Goal: Task Accomplishment & Management: Use online tool/utility

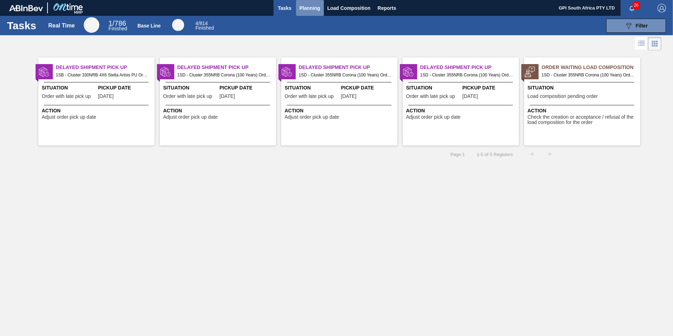
click at [309, 3] on button "Planning" at bounding box center [310, 8] width 28 height 16
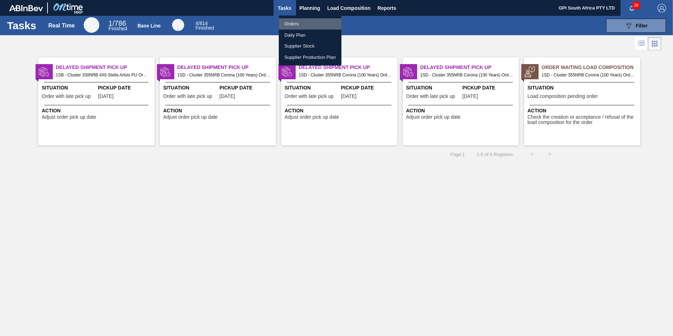
click at [295, 23] on li "Orders" at bounding box center [310, 23] width 63 height 11
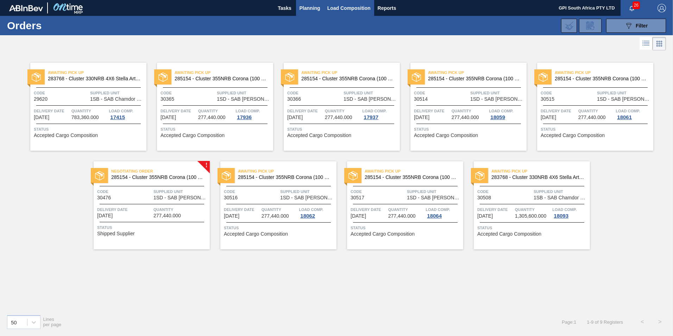
click at [338, 8] on span "Load Composition" at bounding box center [348, 8] width 43 height 8
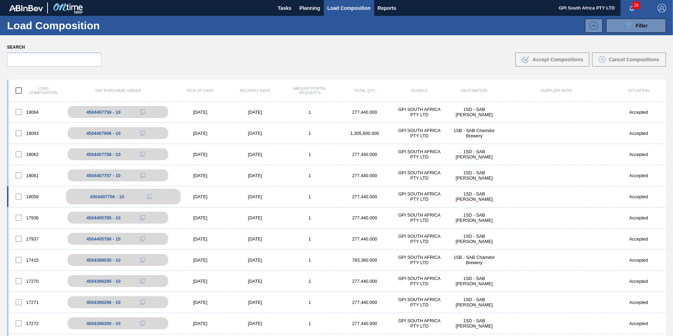
click at [111, 194] on div "4504407756 - 10" at bounding box center [107, 196] width 34 height 5
click at [108, 197] on div "4504407756 - 10" at bounding box center [107, 196] width 34 height 5
drag, startPoint x: 108, startPoint y: 197, endPoint x: 133, endPoint y: 197, distance: 24.6
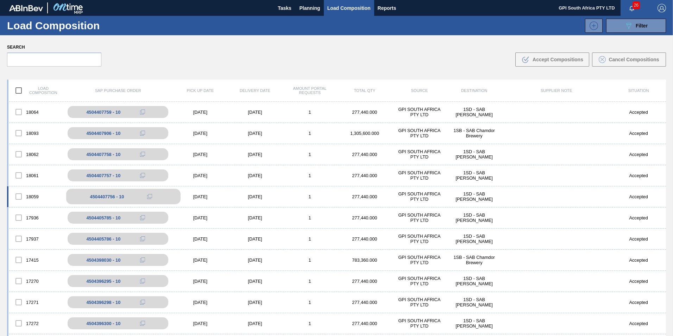
click at [133, 197] on div "4504407756 - 10" at bounding box center [123, 196] width 114 height 15
click at [151, 197] on icon at bounding box center [149, 196] width 5 height 5
click at [91, 196] on div "4504407756 - 10" at bounding box center [107, 196] width 34 height 5
click at [310, 6] on span "Planning" at bounding box center [310, 8] width 21 height 8
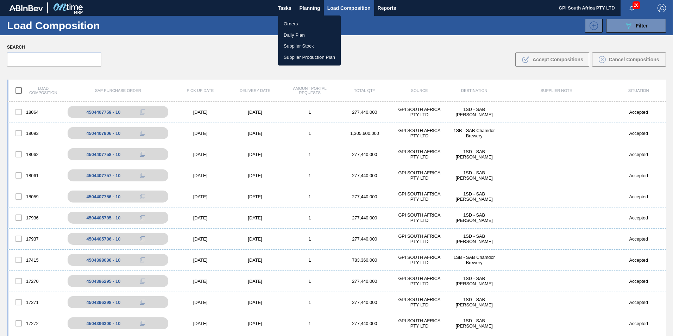
click at [290, 25] on li "Orders" at bounding box center [309, 23] width 63 height 11
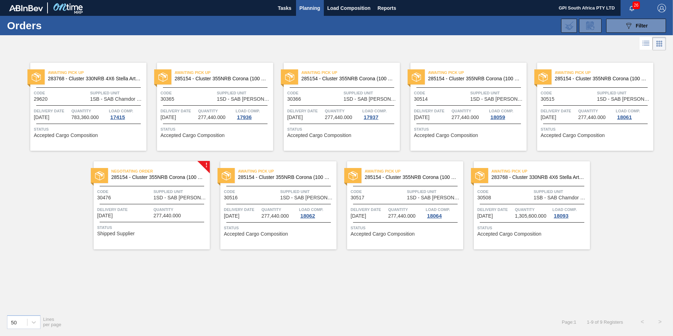
click at [439, 97] on div "Code 30514" at bounding box center [441, 95] width 55 height 12
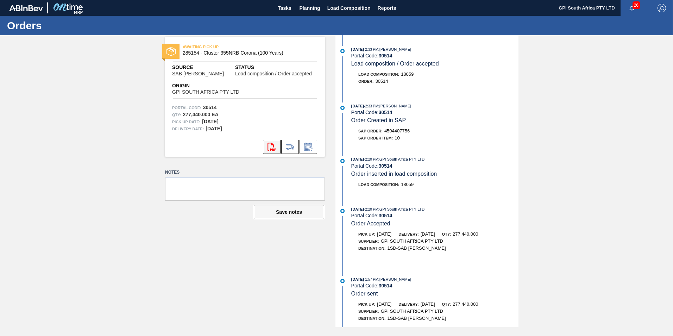
click at [275, 143] on icon "svg{fill:#ff0000}" at bounding box center [271, 147] width 8 height 8
click at [313, 10] on span "Planning" at bounding box center [310, 8] width 21 height 8
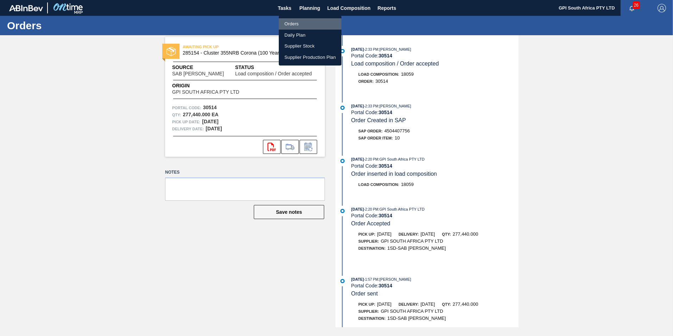
click at [298, 24] on li "Orders" at bounding box center [310, 23] width 63 height 11
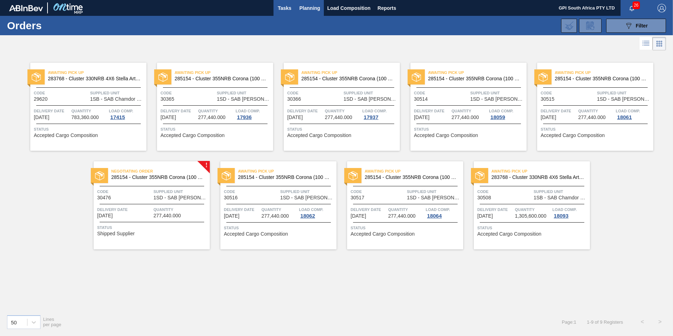
click at [294, 8] on button "Tasks" at bounding box center [284, 8] width 23 height 16
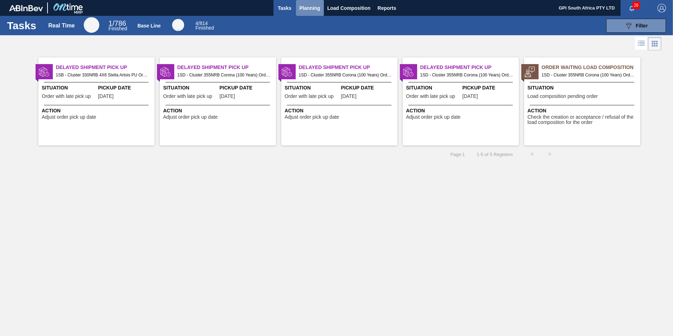
click at [311, 8] on span "Planning" at bounding box center [310, 8] width 21 height 8
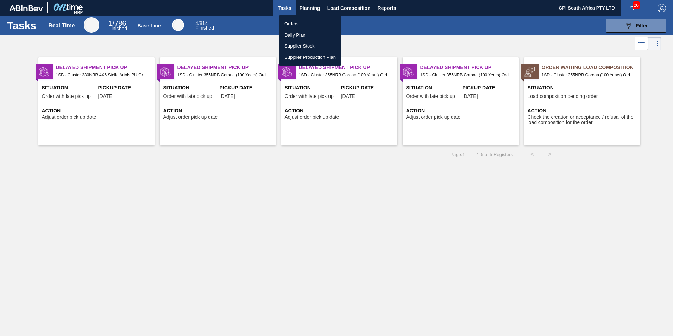
click at [363, 6] on div at bounding box center [336, 168] width 673 height 336
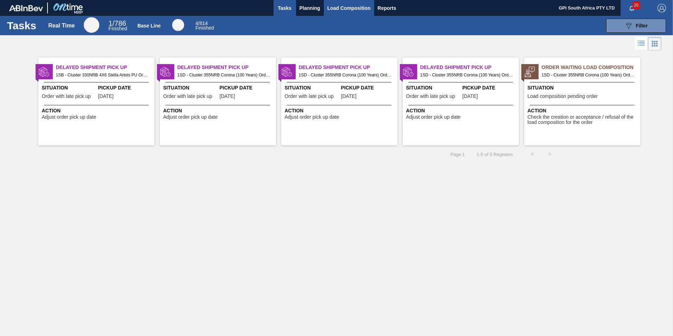
click at [363, 6] on span "Load Composition" at bounding box center [348, 8] width 43 height 8
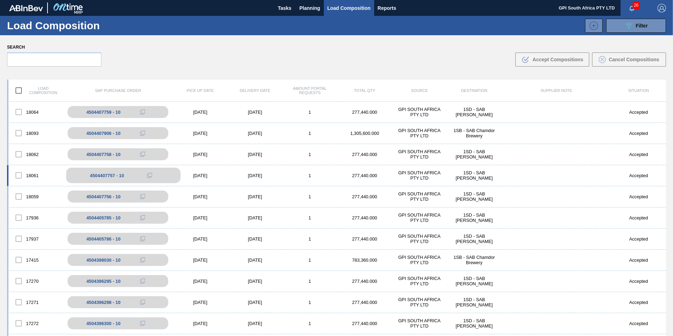
click at [108, 177] on div "4504407757 - 10" at bounding box center [107, 175] width 34 height 5
click at [108, 176] on div "4504407757 - 10" at bounding box center [107, 175] width 34 height 5
drag, startPoint x: 108, startPoint y: 176, endPoint x: 118, endPoint y: 174, distance: 10.0
click at [118, 174] on div "4504407757 - 10" at bounding box center [107, 175] width 34 height 5
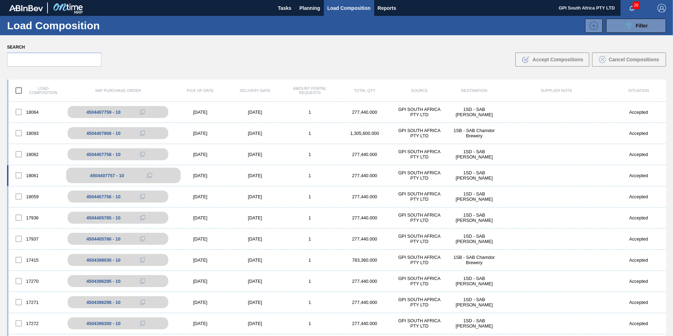
click at [118, 174] on div "4504407757 - 10" at bounding box center [107, 175] width 34 height 5
drag, startPoint x: 118, startPoint y: 174, endPoint x: 146, endPoint y: 173, distance: 28.2
click at [146, 173] on button at bounding box center [150, 175] width 14 height 8
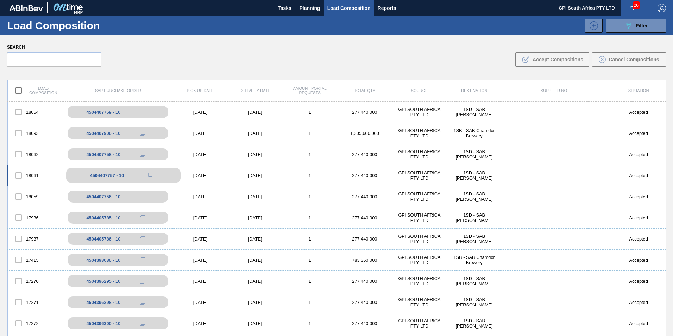
drag, startPoint x: 146, startPoint y: 173, endPoint x: 162, endPoint y: 174, distance: 15.5
click at [162, 174] on div "4504407757 - 10" at bounding box center [123, 175] width 114 height 15
drag, startPoint x: 162, startPoint y: 174, endPoint x: 136, endPoint y: 179, distance: 25.8
click at [136, 179] on div "4504407757 - 10" at bounding box center [123, 175] width 114 height 15
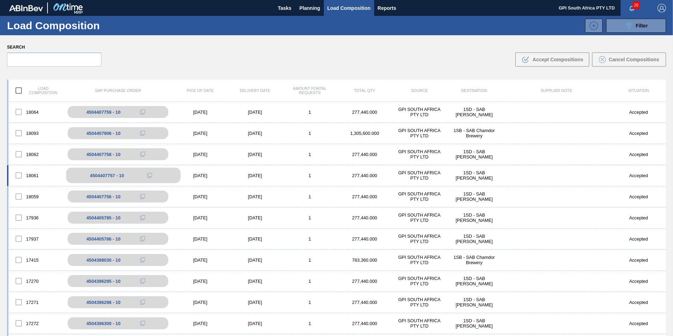
drag, startPoint x: 136, startPoint y: 179, endPoint x: 107, endPoint y: 181, distance: 29.6
click at [107, 181] on div "4504407757 - 10" at bounding box center [123, 175] width 114 height 15
click at [305, 10] on span "Planning" at bounding box center [310, 8] width 21 height 8
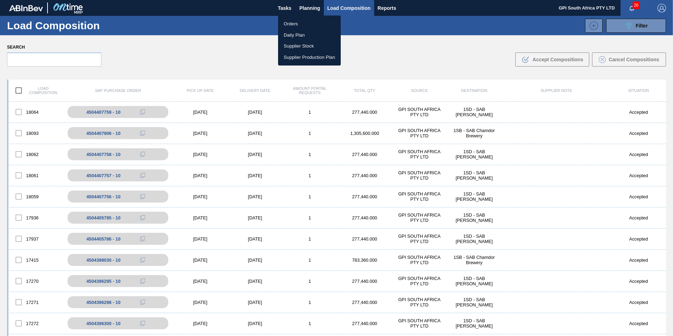
click at [304, 5] on div at bounding box center [336, 168] width 673 height 336
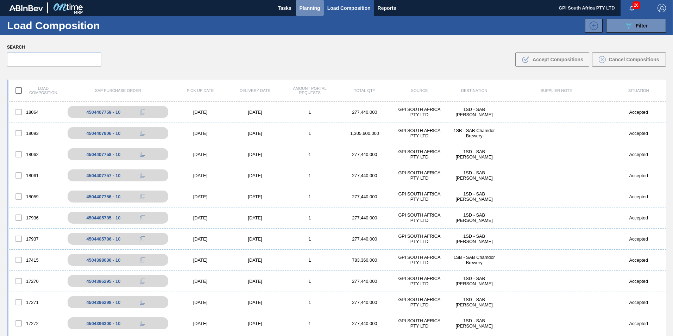
click at [307, 5] on span "Planning" at bounding box center [310, 8] width 21 height 8
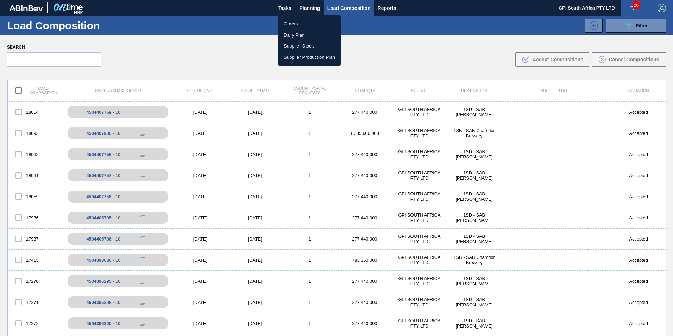
click at [300, 24] on li "Orders" at bounding box center [309, 23] width 63 height 11
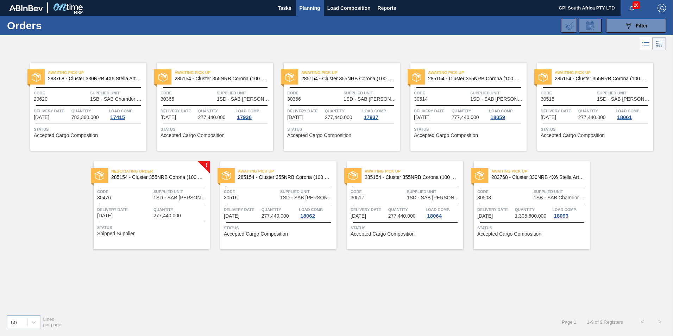
click at [431, 81] on div "Awaiting Pick Up 285154 - Cluster 355NRB Corona (100 Years)" at bounding box center [468, 76] width 116 height 16
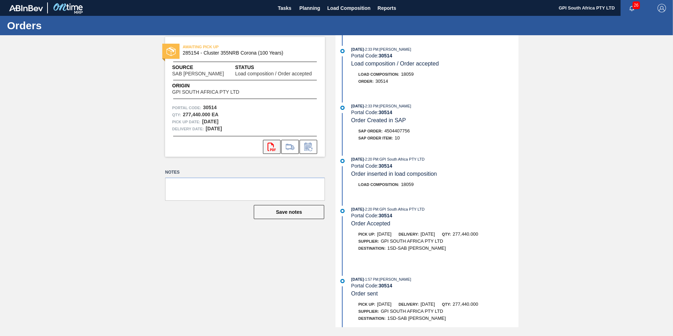
click at [269, 145] on icon "svg{fill:#ff0000}" at bounding box center [271, 147] width 8 height 8
